Goal: Book appointment/travel/reservation

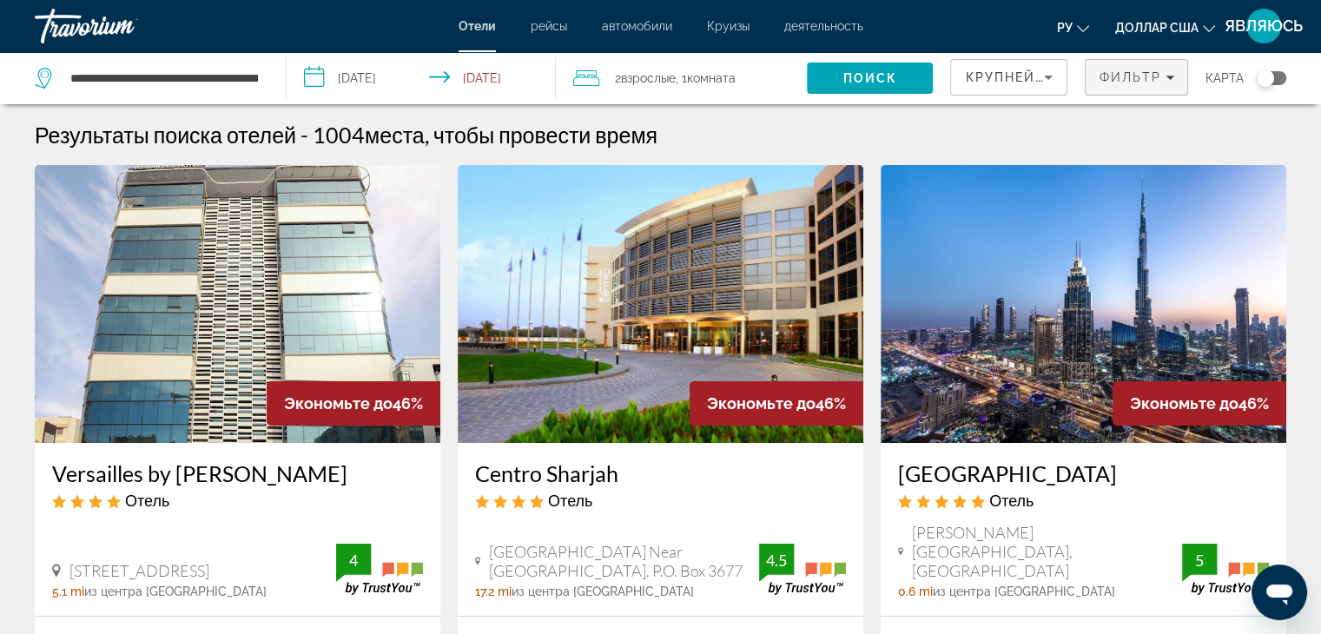
click at [1108, 80] on span "Фильтр" at bounding box center [1130, 77] width 63 height 14
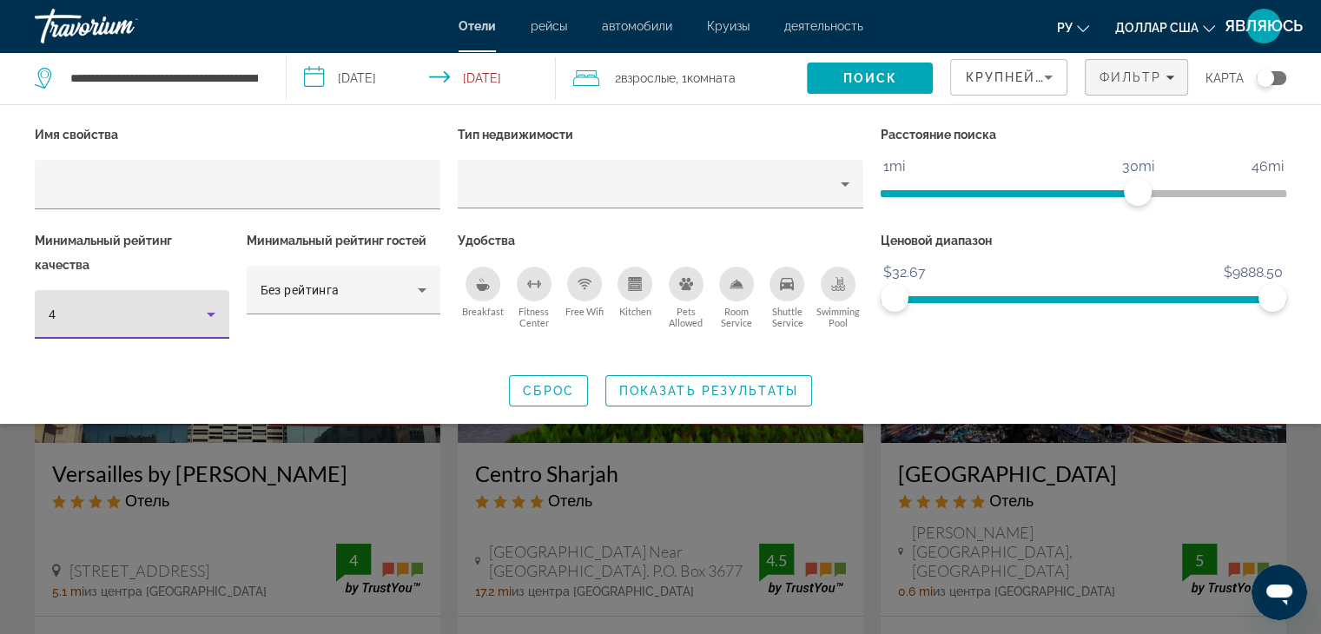
click at [212, 313] on icon "Hotel Filters" at bounding box center [211, 315] width 9 height 4
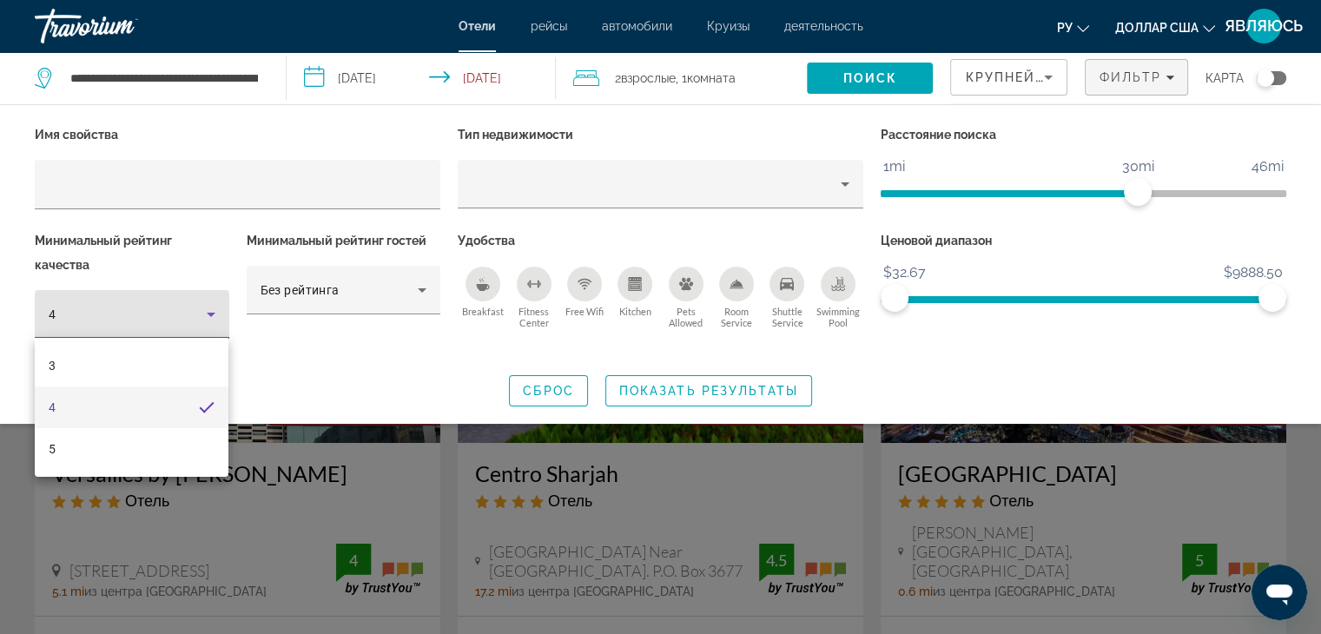
click at [163, 405] on mat-option "4" at bounding box center [132, 408] width 194 height 42
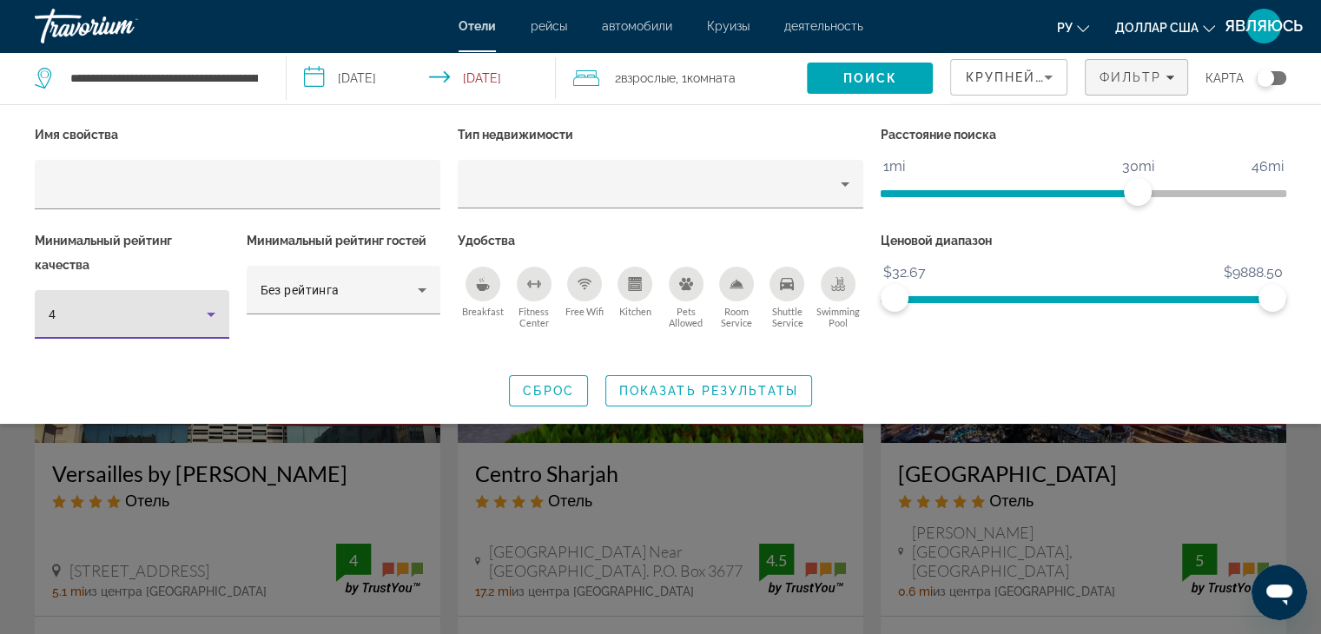
click at [585, 494] on div "Search widget" at bounding box center [660, 448] width 1321 height 374
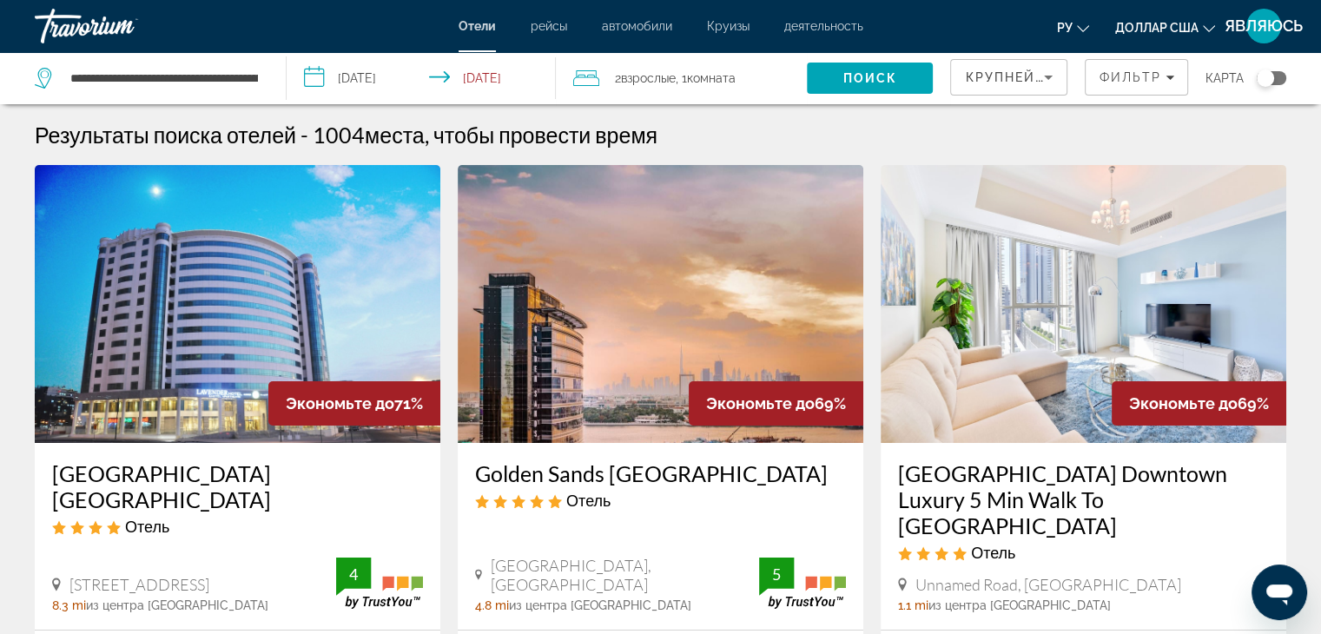
click at [742, 27] on font "Круизы" at bounding box center [728, 26] width 43 height 14
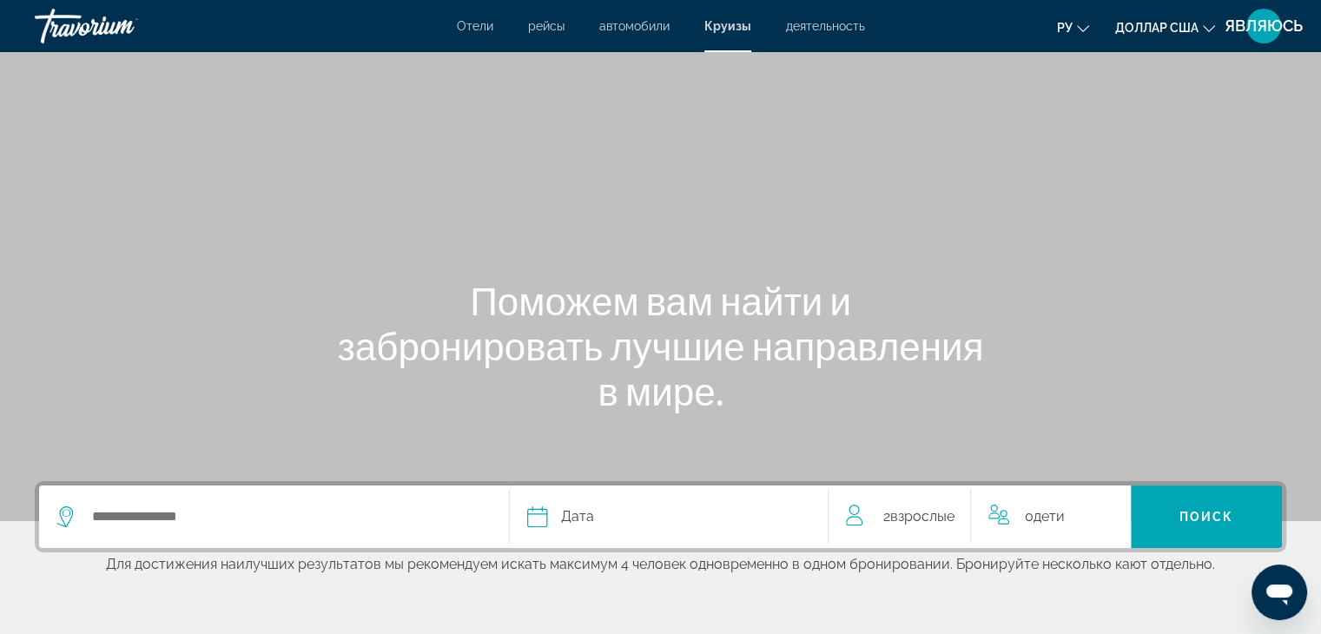
click at [816, 22] on font "деятельность" at bounding box center [825, 26] width 79 height 14
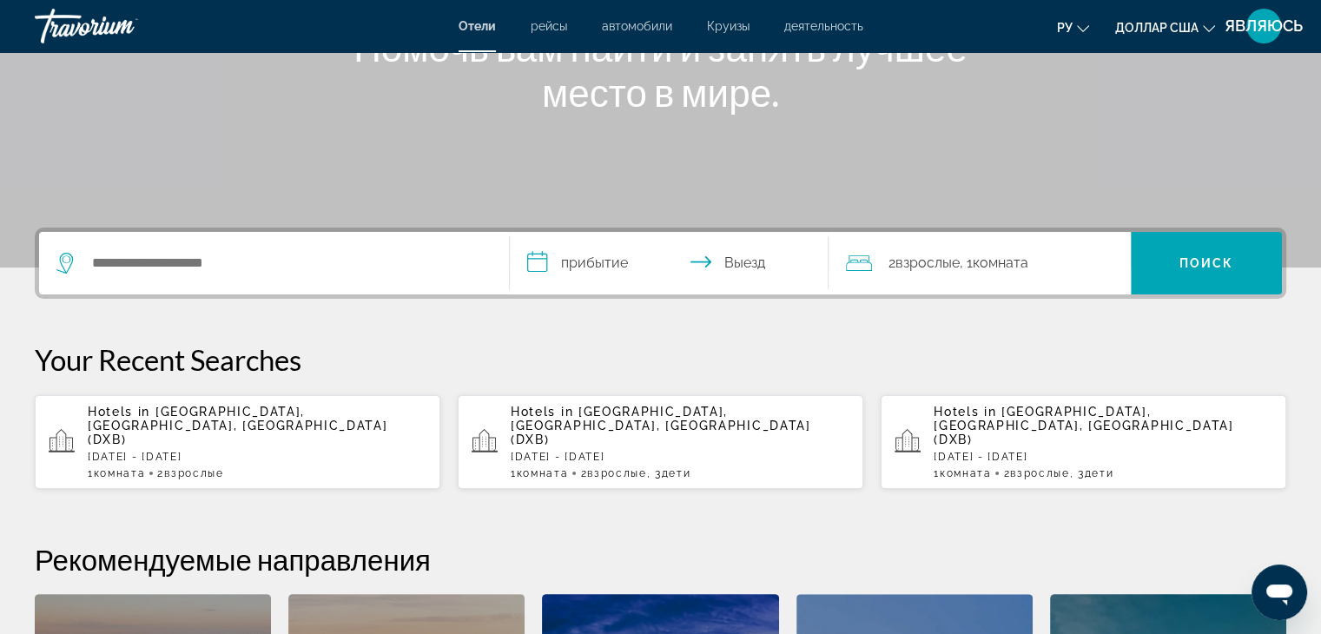
scroll to position [253, 0]
